Goal: Task Accomplishment & Management: Manage account settings

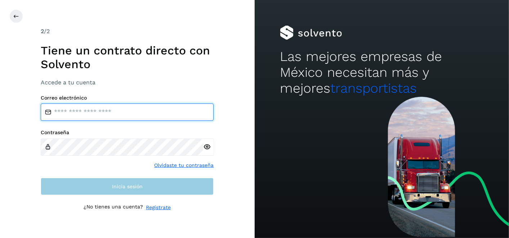
type input "**********"
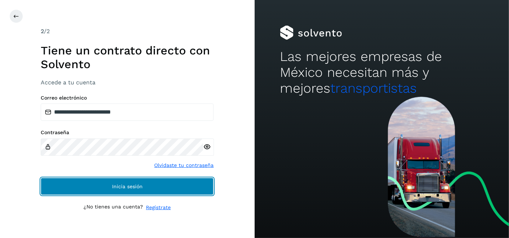
click at [113, 184] on span "Inicia sesión" at bounding box center [127, 186] width 31 height 5
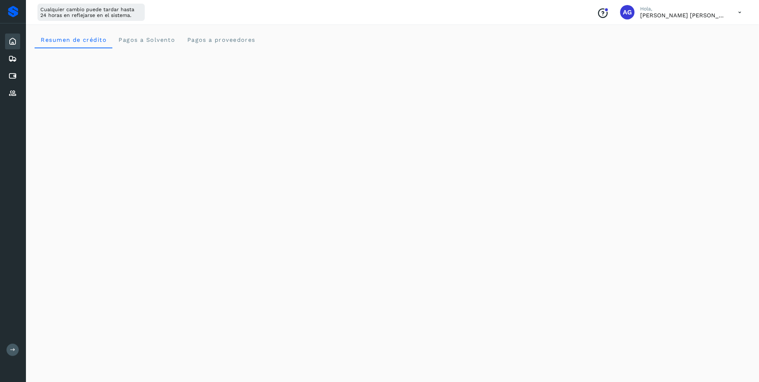
click at [14, 237] on icon at bounding box center [12, 349] width 5 height 5
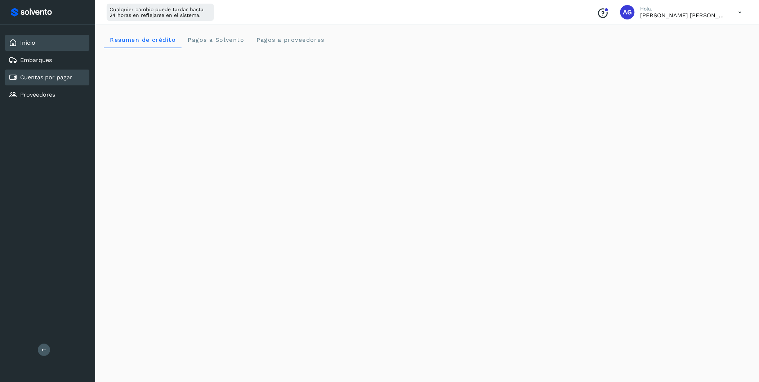
click at [72, 79] on div "Cuentas por pagar" at bounding box center [47, 78] width 84 height 16
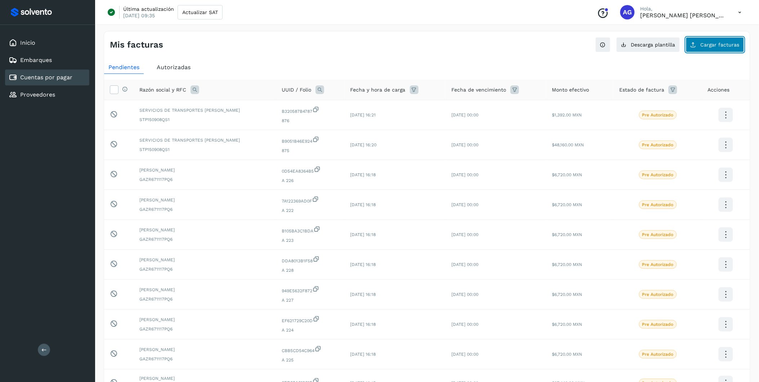
click at [509, 46] on span "Cargar facturas" at bounding box center [720, 44] width 39 height 5
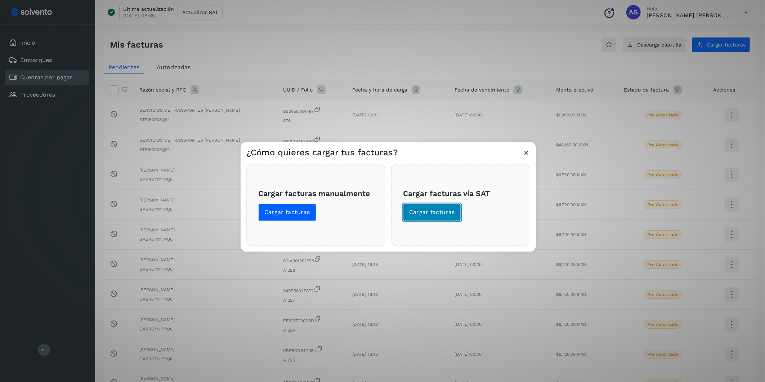
click at [454, 212] on button "Cargar facturas" at bounding box center [432, 212] width 58 height 17
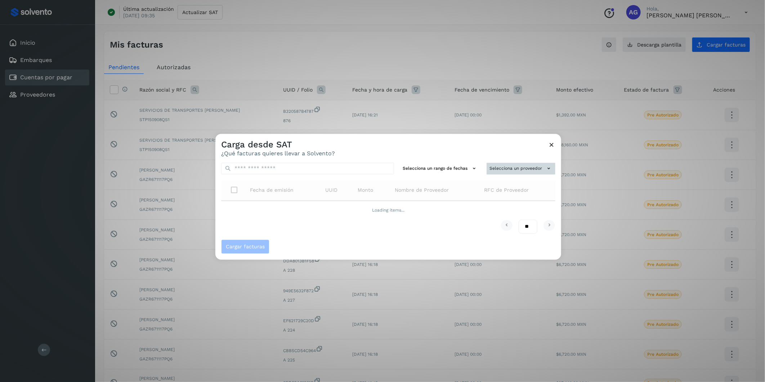
click at [509, 169] on button "Selecciona un proveedor" at bounding box center [521, 169] width 69 height 12
click at [509, 184] on input "text" at bounding box center [509, 183] width 88 height 12
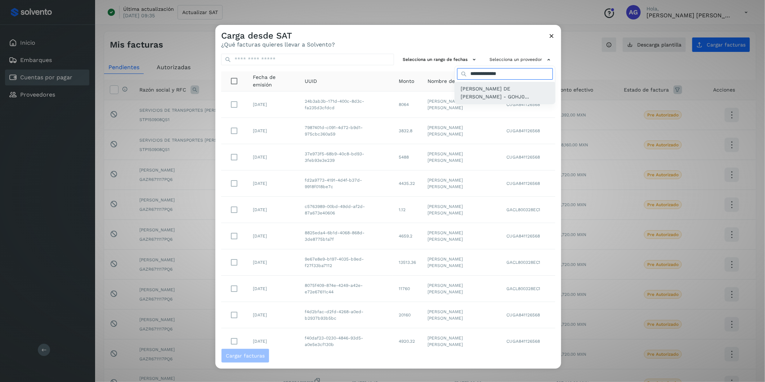
type input "**********"
click at [470, 94] on span "[PERSON_NAME] DE [PERSON_NAME] - GOHJ0..." at bounding box center [505, 93] width 89 height 16
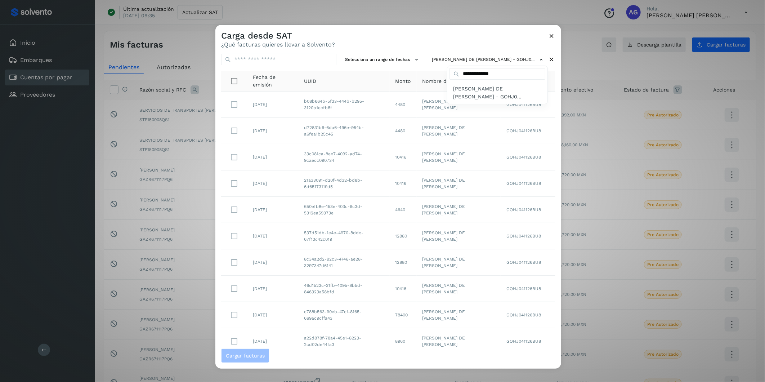
click at [401, 61] on div at bounding box center [597, 216] width 765 height 382
click at [413, 61] on icon at bounding box center [417, 60] width 8 height 8
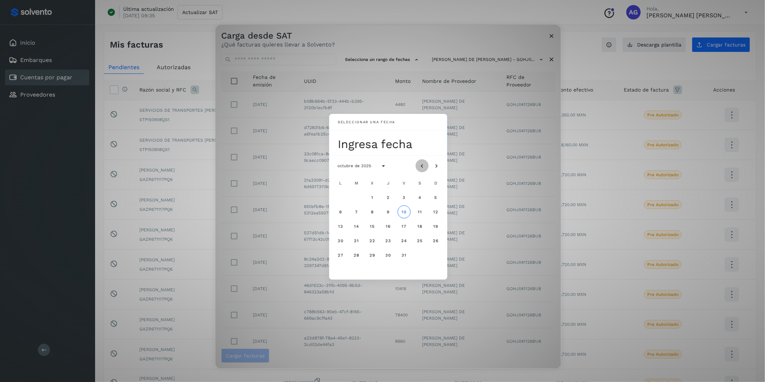
click at [421, 169] on icon "Mes anterior" at bounding box center [422, 165] width 7 height 7
click at [404, 227] on span "19" at bounding box center [403, 226] width 5 height 5
click at [422, 226] on span "20" at bounding box center [420, 226] width 6 height 5
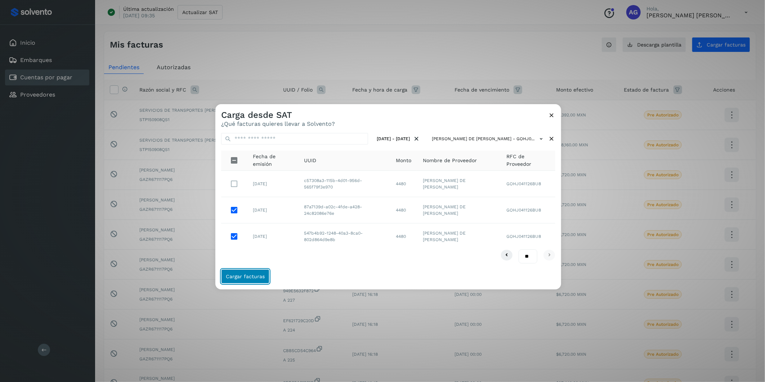
click at [256, 237] on span "Cargar facturas" at bounding box center [245, 276] width 39 height 5
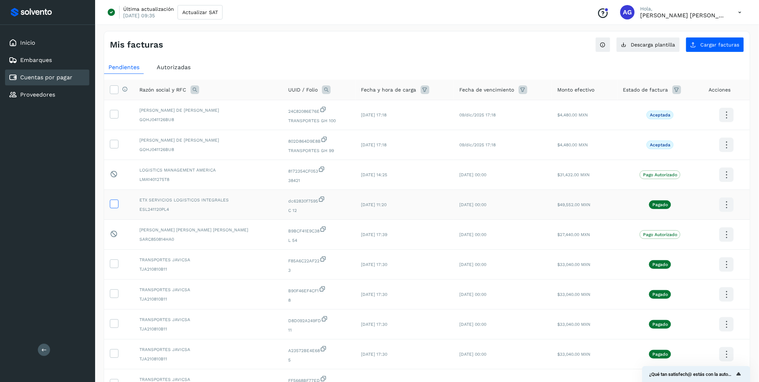
click at [114, 207] on icon at bounding box center [114, 204] width 8 height 8
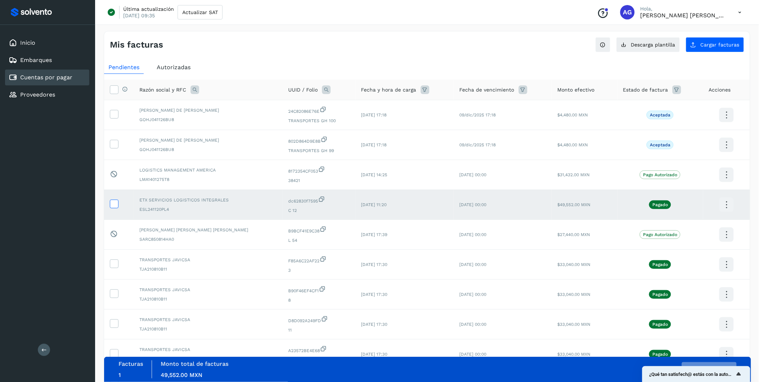
click at [115, 206] on icon at bounding box center [114, 204] width 8 height 8
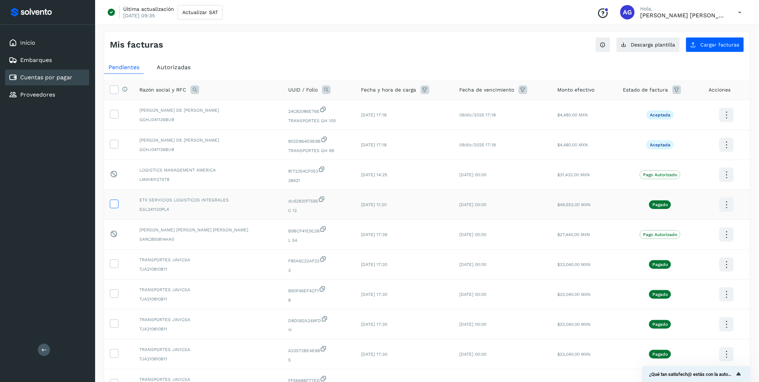
click at [114, 206] on icon at bounding box center [114, 204] width 8 height 8
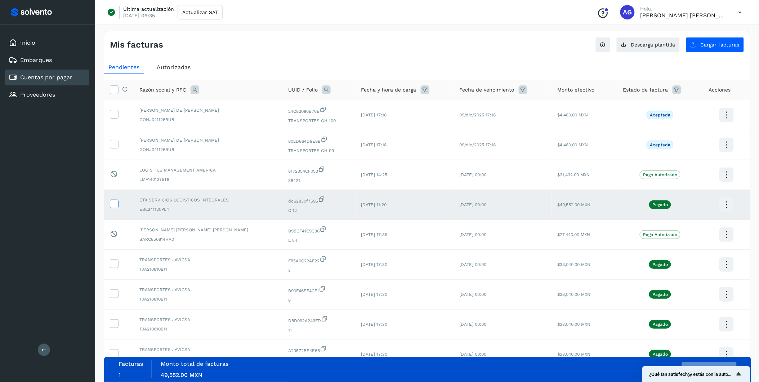
click at [113, 208] on label at bounding box center [114, 204] width 9 height 9
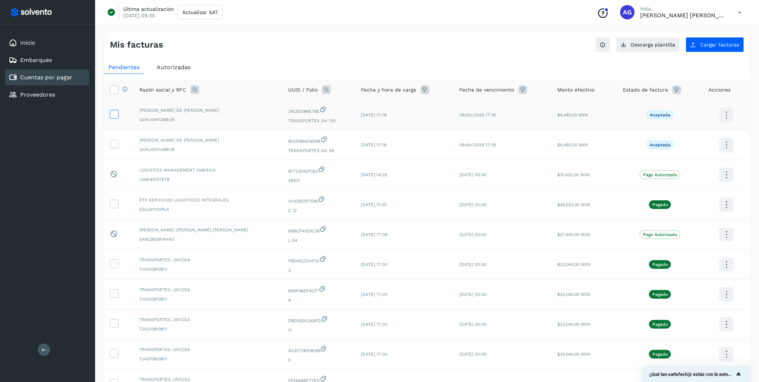
click at [114, 118] on span at bounding box center [114, 115] width 8 height 5
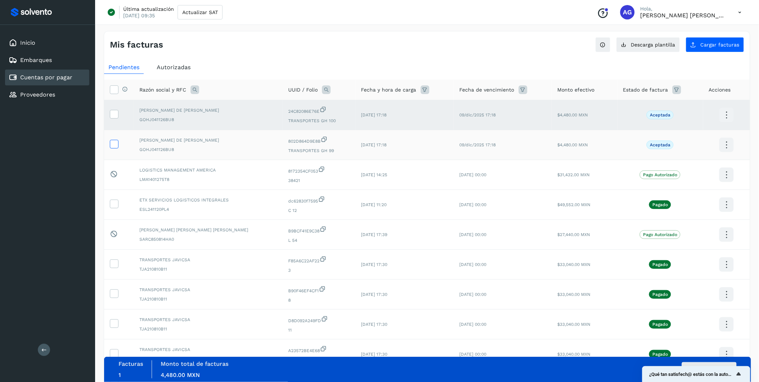
click at [115, 144] on icon at bounding box center [114, 144] width 8 height 8
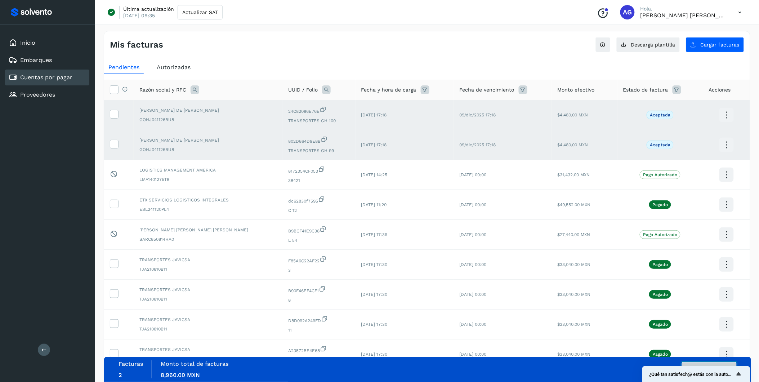
click at [509, 237] on button "Autorizar facturas" at bounding box center [709, 369] width 55 height 14
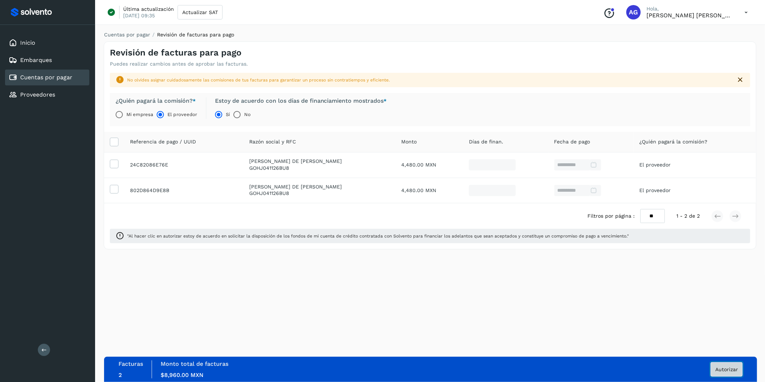
click at [509, 237] on button "Autorizar" at bounding box center [727, 369] width 32 height 14
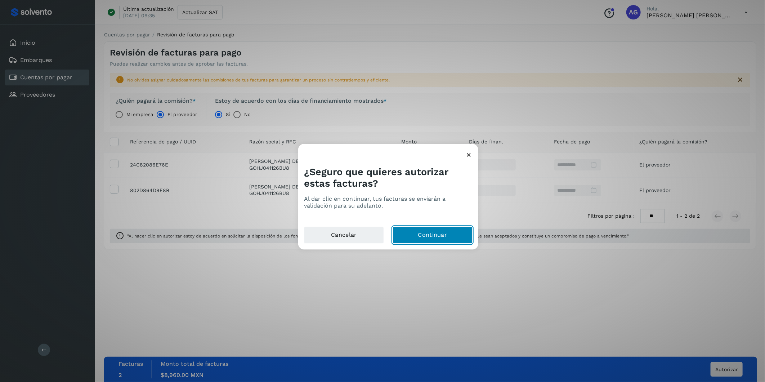
click at [452, 236] on button "Continuar" at bounding box center [433, 235] width 80 height 17
